Goal: Information Seeking & Learning: Learn about a topic

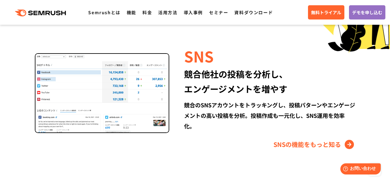
scroll to position [821, 0]
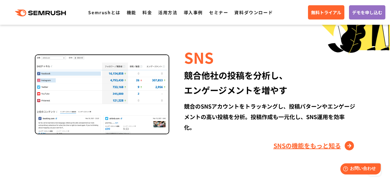
click at [346, 144] on link "SNSの機能をもっと知る" at bounding box center [315, 145] width 82 height 10
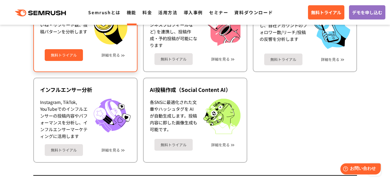
scroll to position [1371, 0]
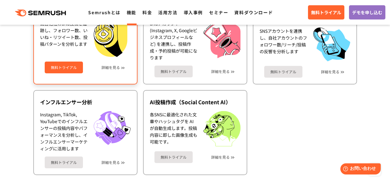
click at [111, 70] on div "無料トライアル 詳細を見る" at bounding box center [85, 65] width 91 height 16
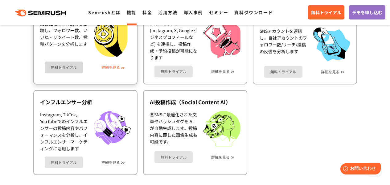
click at [114, 66] on link "詳細を見る" at bounding box center [111, 67] width 19 height 4
